Goal: Navigation & Orientation: Find specific page/section

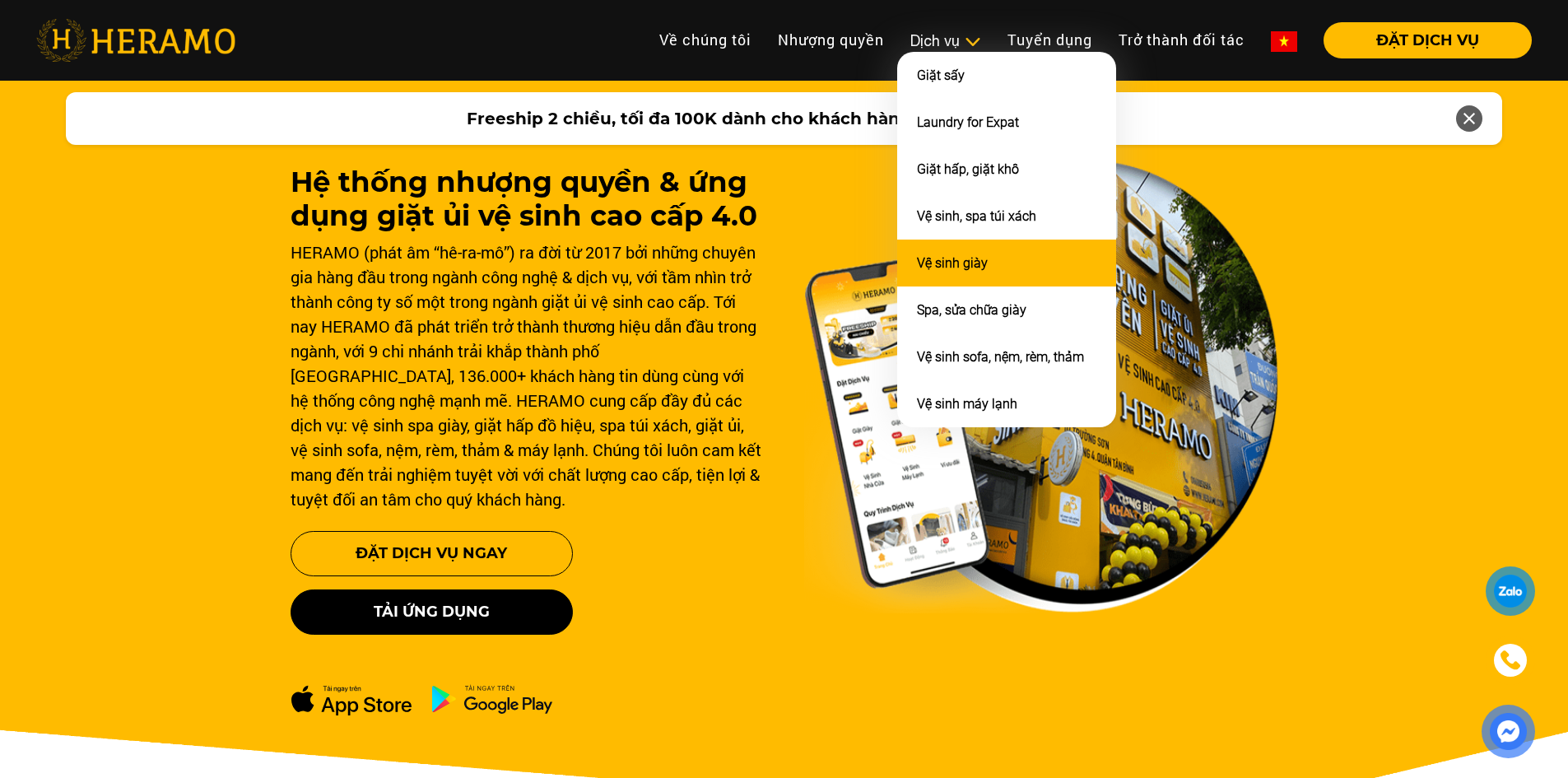
click at [948, 243] on li "Vệ sinh giày" at bounding box center [1007, 263] width 219 height 47
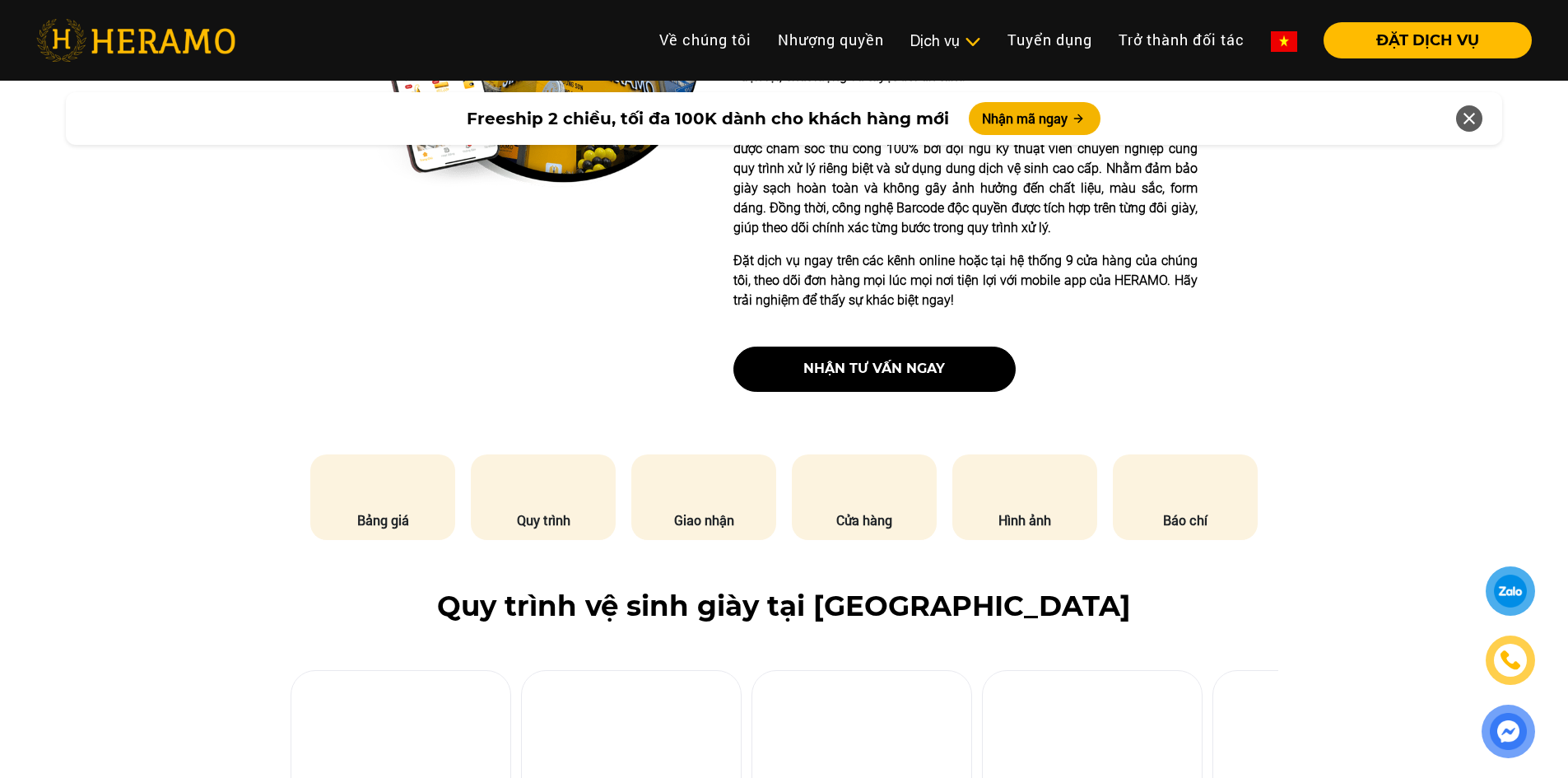
scroll to position [576, 0]
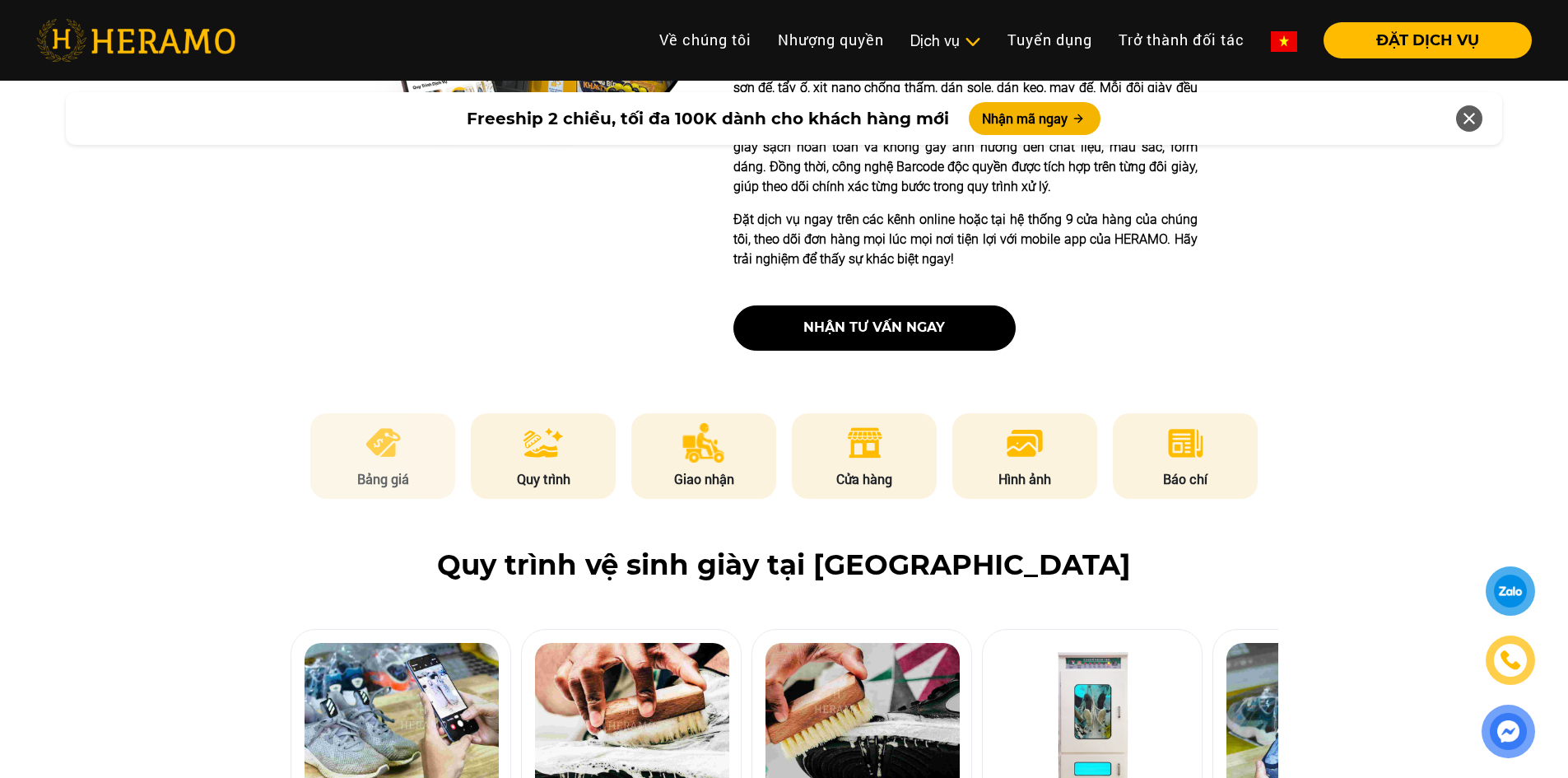
click at [396, 432] on img at bounding box center [383, 443] width 41 height 40
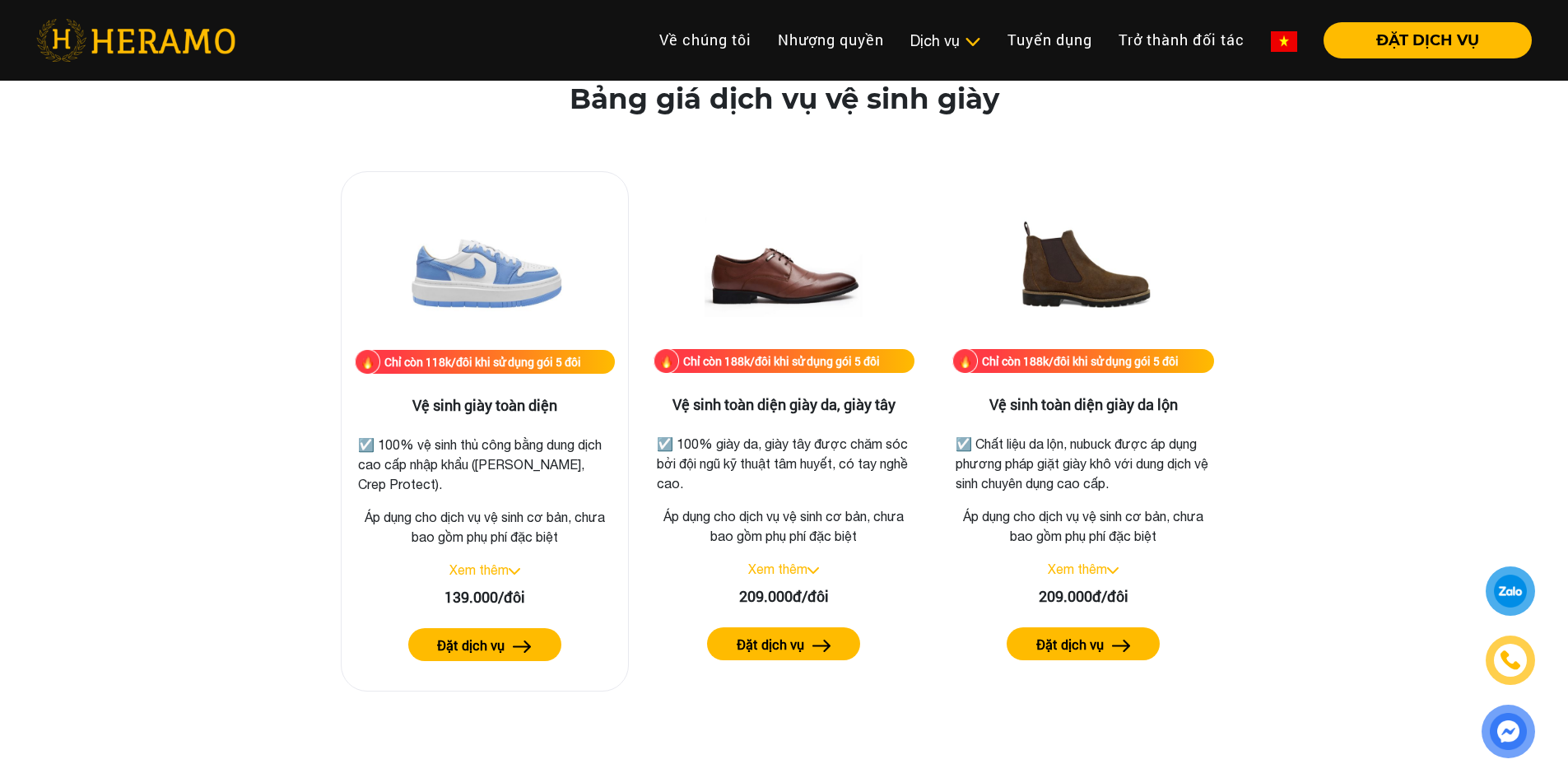
click at [499, 567] on link "Xem thêm" at bounding box center [479, 570] width 59 height 15
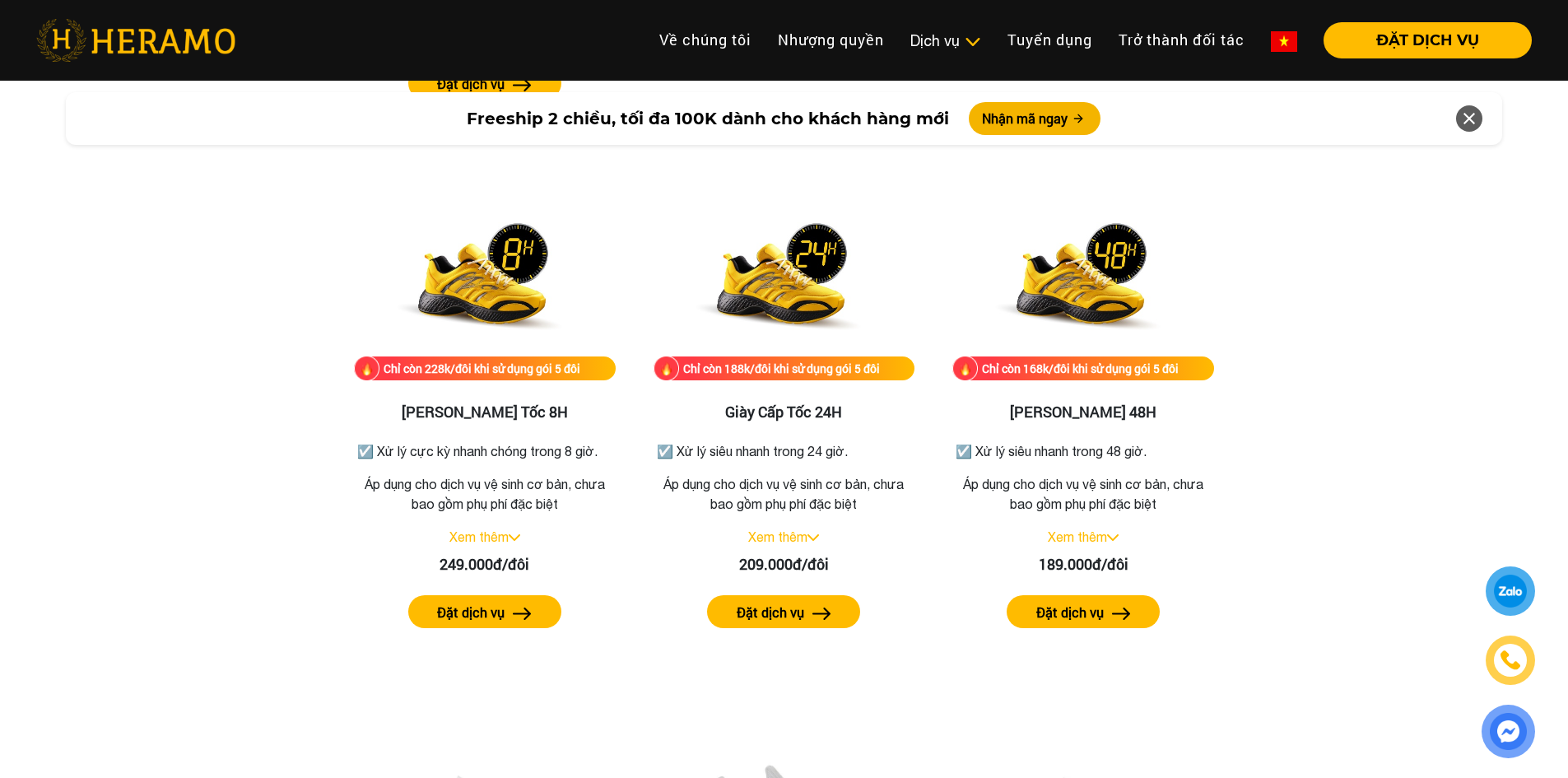
scroll to position [3042, 0]
